Goal: Find specific page/section: Find specific page/section

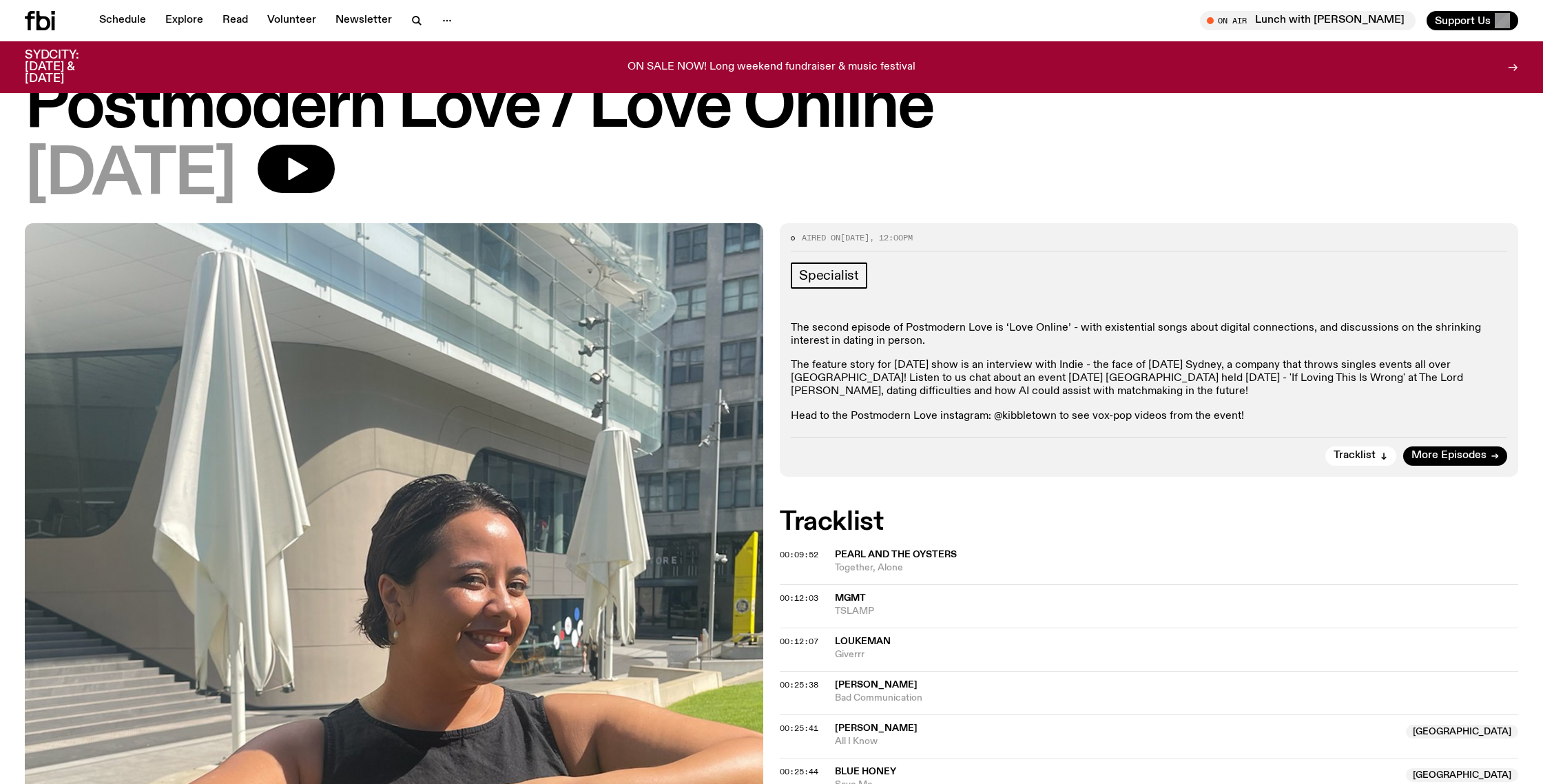
scroll to position [31, 0]
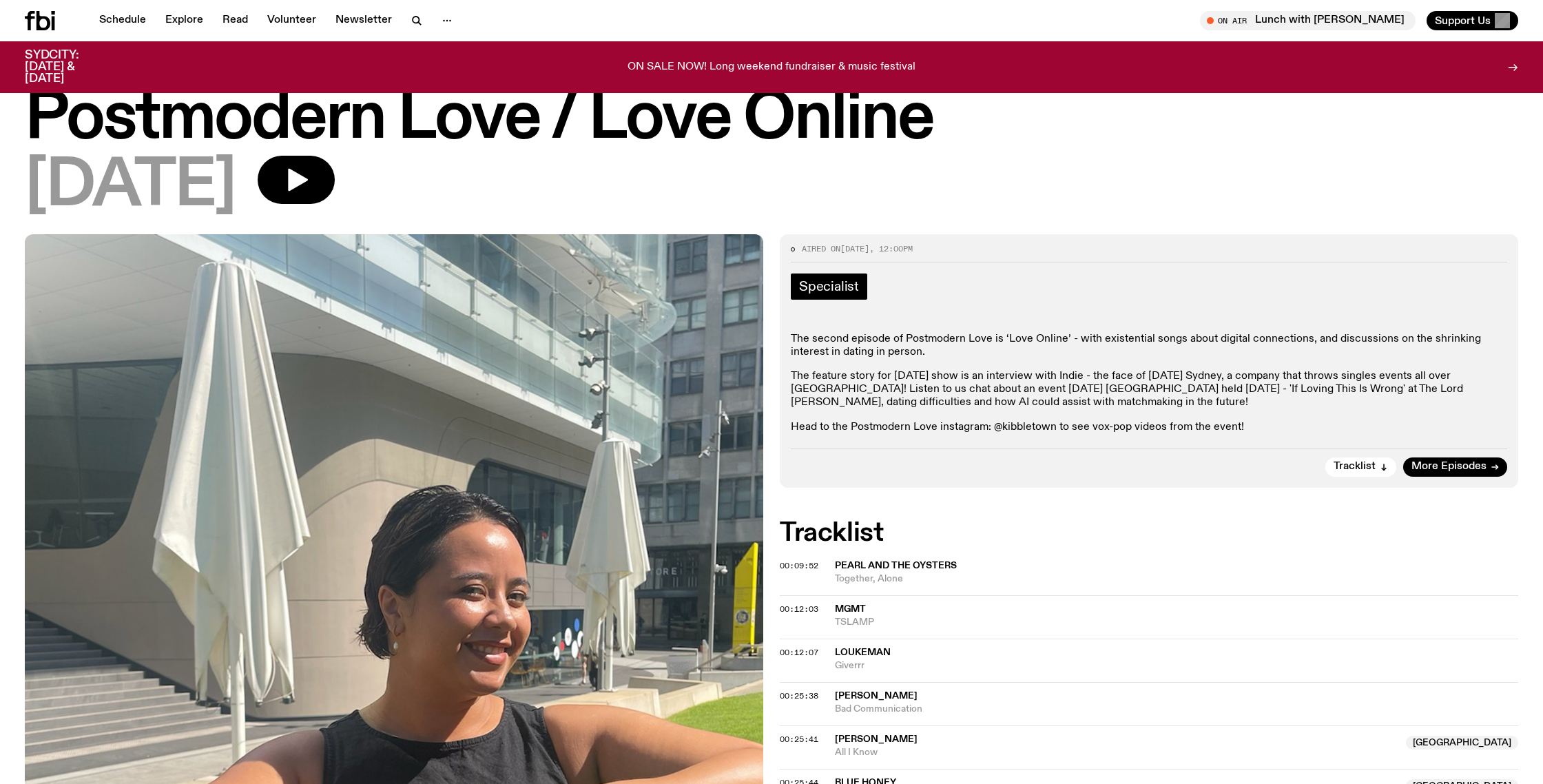
click at [847, 291] on span "Specialist" at bounding box center [828, 286] width 60 height 16
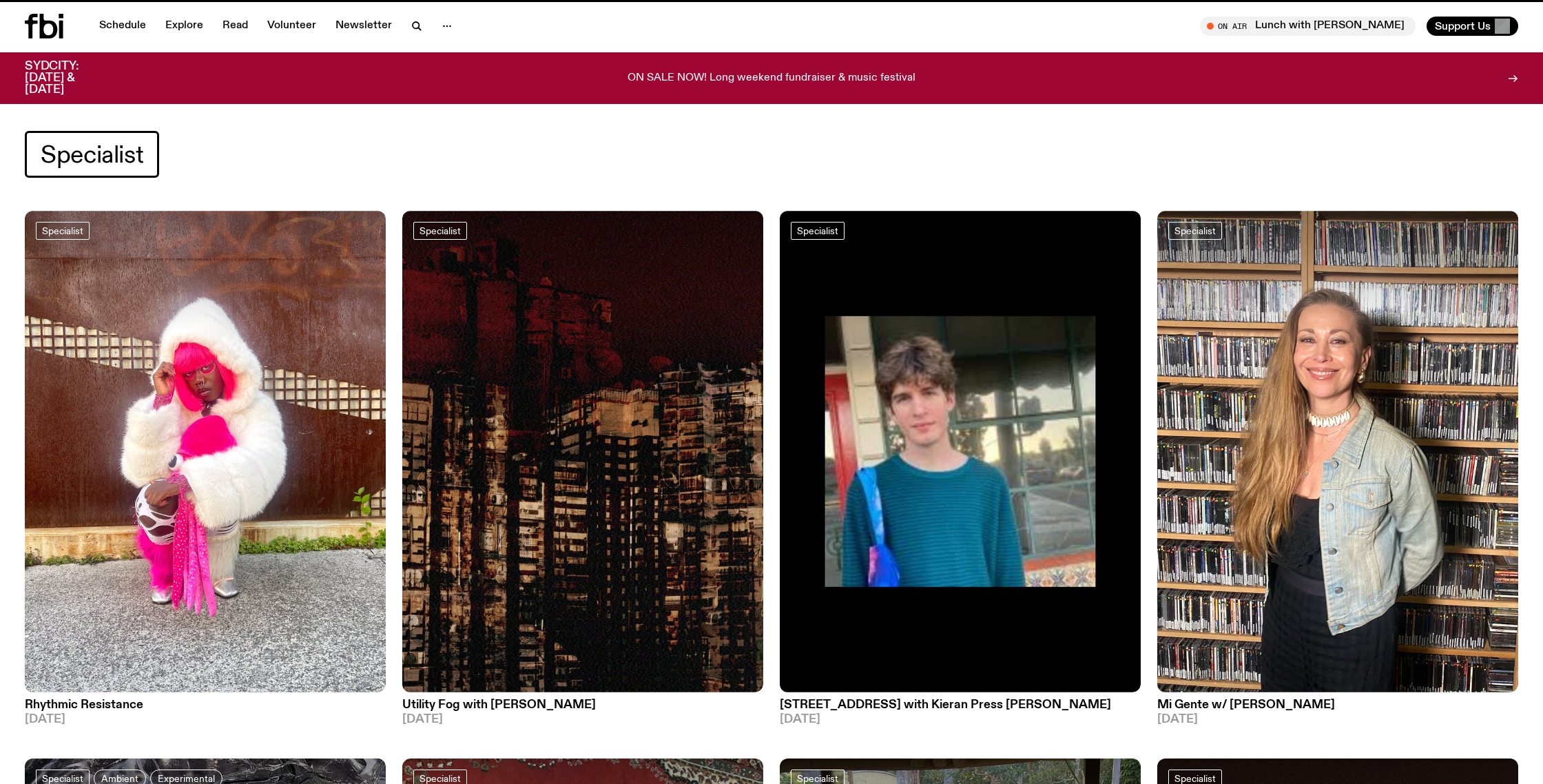
scroll to position [31, 0]
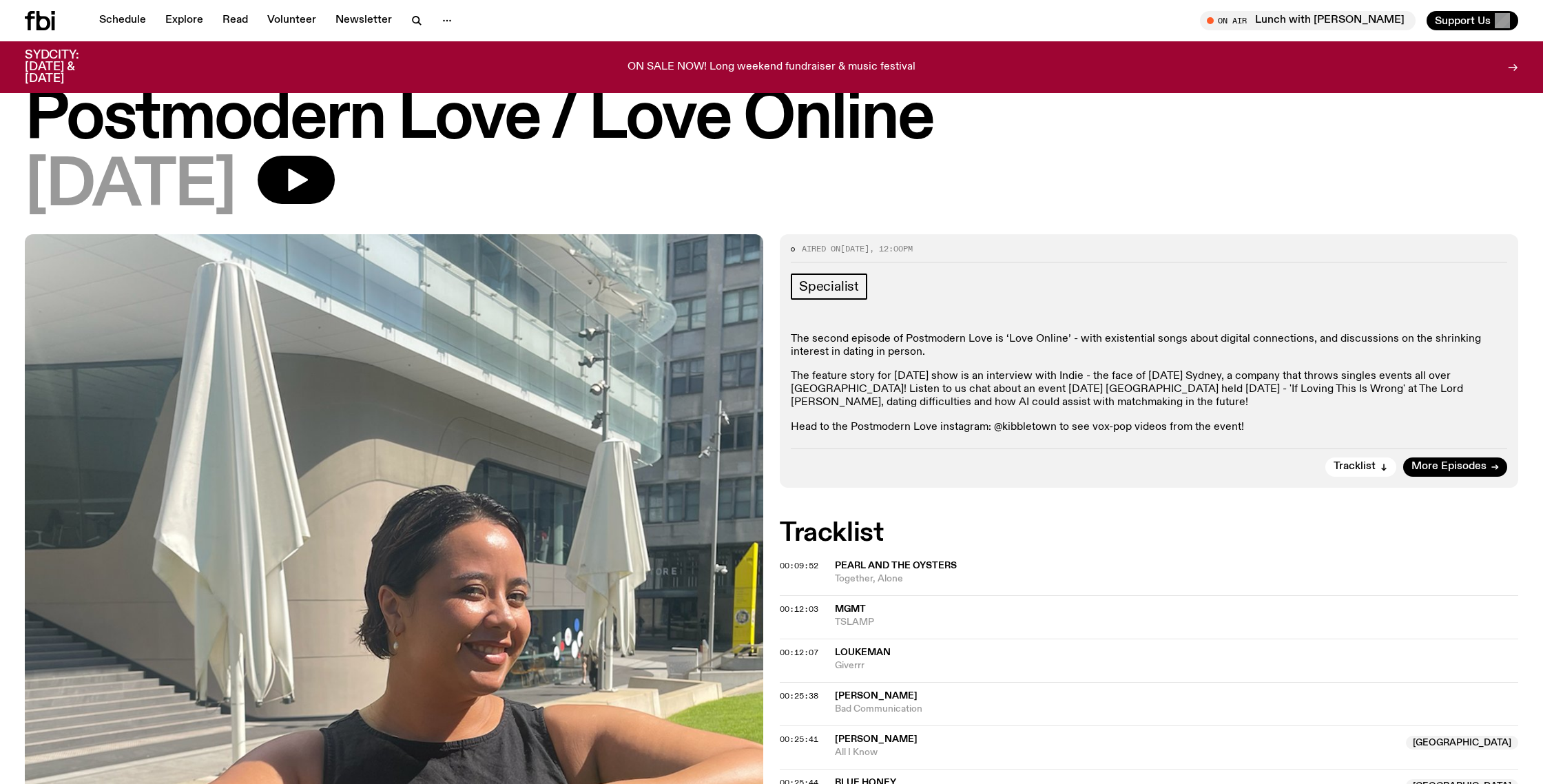
click at [1030, 426] on p "Head to the Postmodern Love instagram: @kibbletown to see vox-pop videos from t…" at bounding box center [1149, 427] width 717 height 13
drag, startPoint x: 1054, startPoint y: 428, endPoint x: 998, endPoint y: 430, distance: 56.0
click at [998, 430] on p "Head to the Postmodern Love instagram: @kibbletown to see vox-pop videos from t…" at bounding box center [1149, 427] width 717 height 13
copy p "kibbletown"
